Goal: Find specific page/section: Find specific page/section

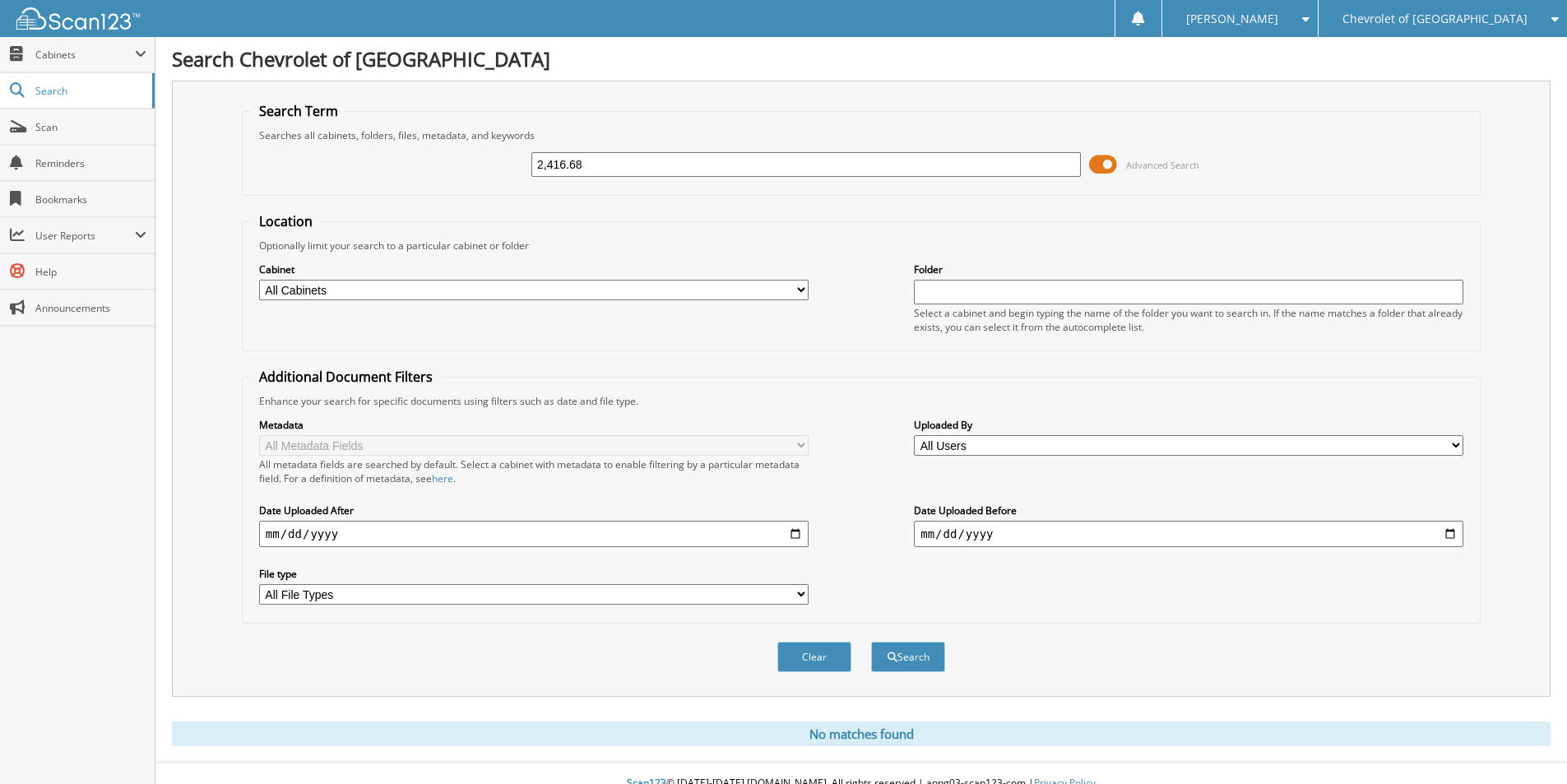
drag, startPoint x: 626, startPoint y: 158, endPoint x: 510, endPoint y: 158, distance: 116.0
click at [515, 158] on div "2,416.68 Advanced Search" at bounding box center [860, 164] width 1221 height 44
type input "RACEWAY"
click at [871, 641] on button "Search" at bounding box center [907, 656] width 74 height 30
drag, startPoint x: 632, startPoint y: 165, endPoint x: 495, endPoint y: 170, distance: 137.1
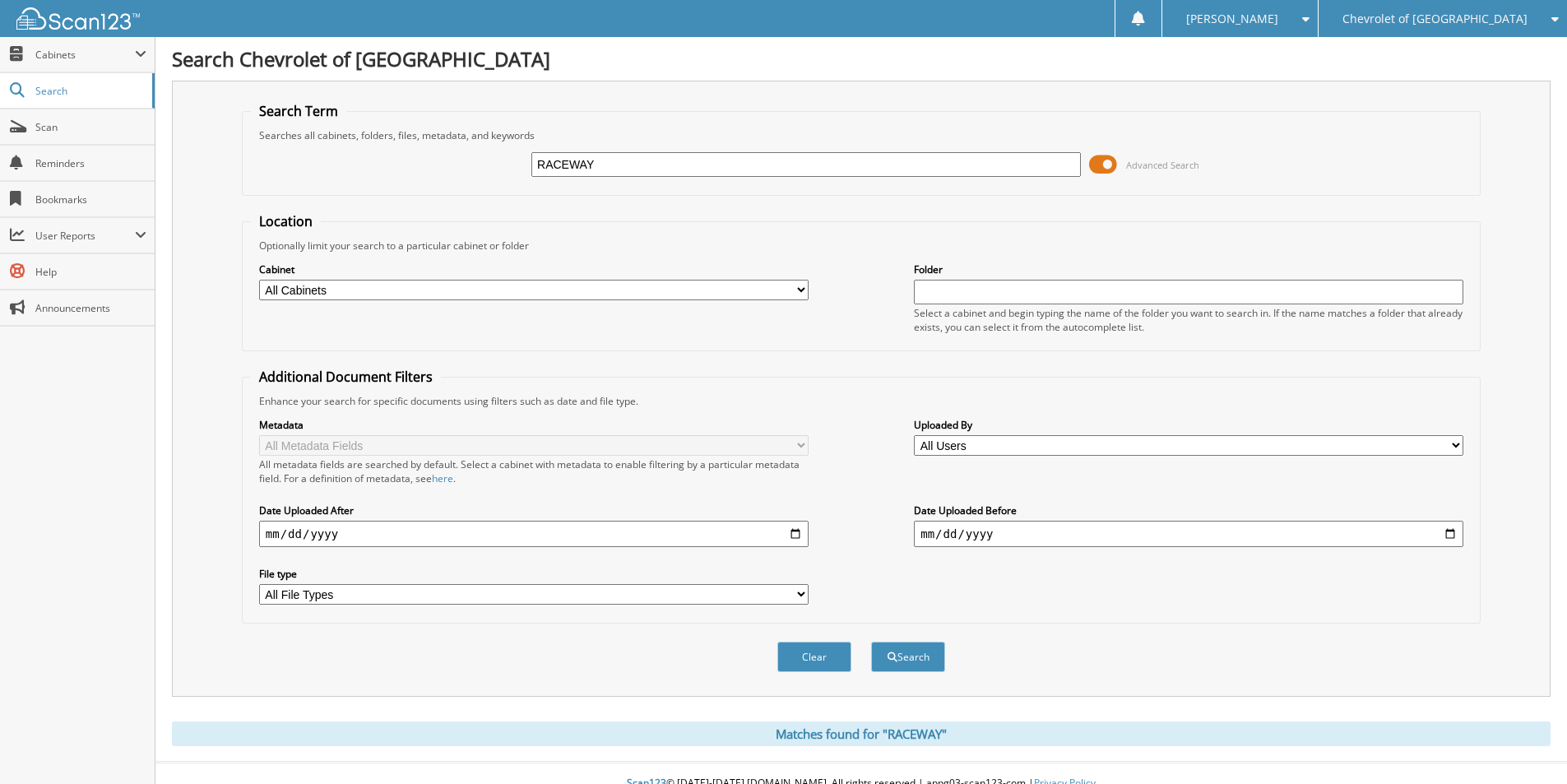
click at [495, 170] on div "RACEWAY Advanced Search" at bounding box center [860, 164] width 1221 height 44
type input "AUTO"
click at [871, 641] on button "Search" at bounding box center [907, 656] width 74 height 30
